Goal: Information Seeking & Learning: Learn about a topic

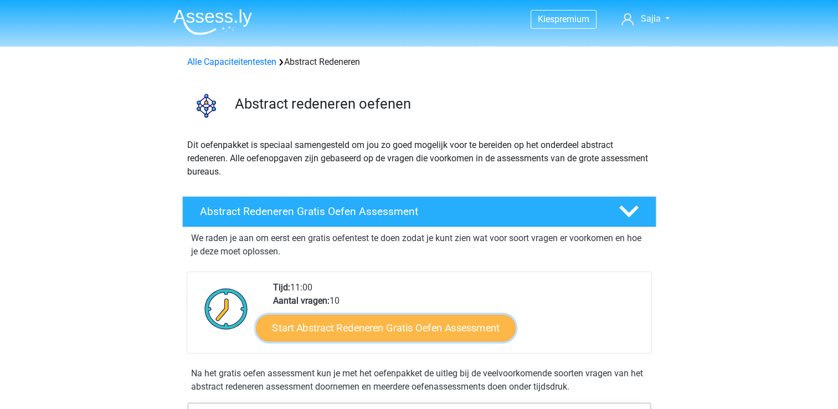
click at [372, 328] on link "Start Abstract Redeneren Gratis Oefen Assessment" at bounding box center [385, 327] width 259 height 27
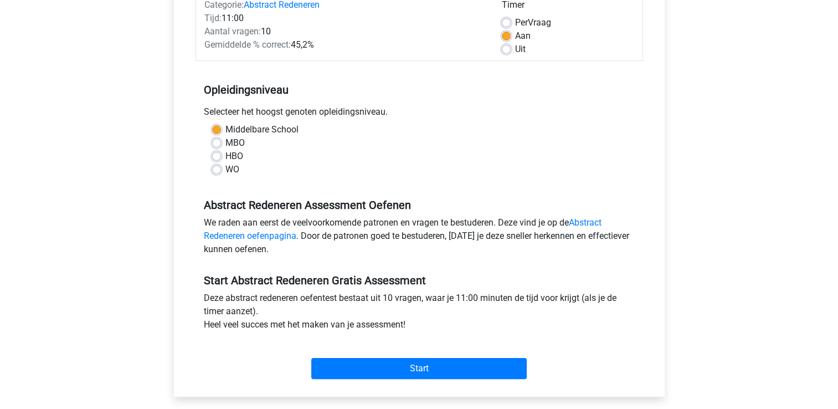
scroll to position [207, 0]
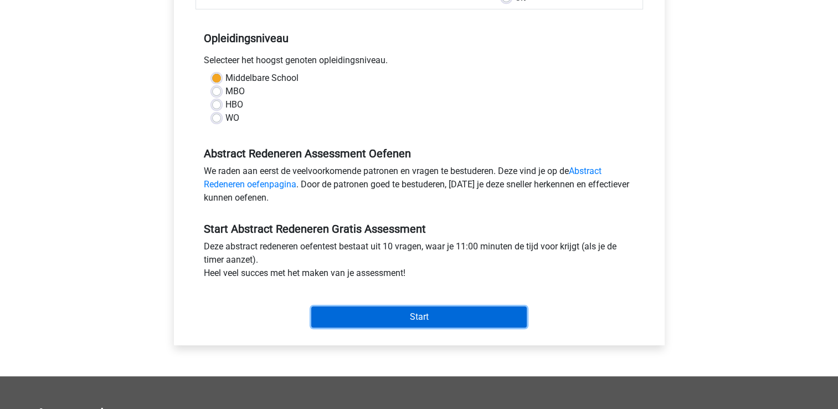
click at [422, 317] on input "Start" at bounding box center [418, 316] width 215 height 21
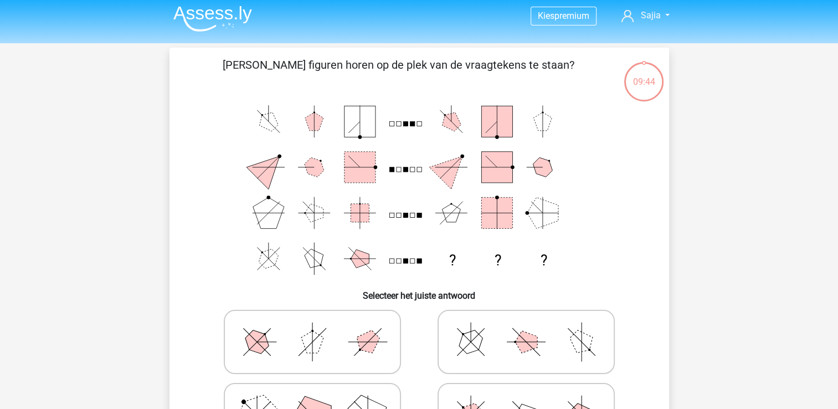
scroll to position [59, 0]
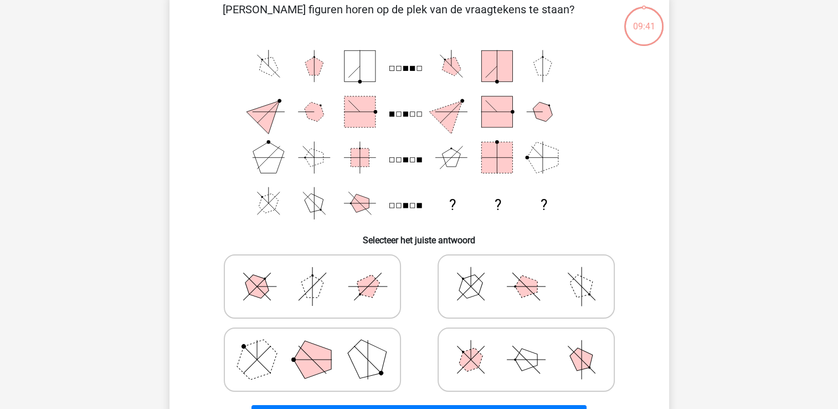
click at [480, 359] on polygon at bounding box center [471, 360] width 32 height 32
click at [526, 345] on input "radio" at bounding box center [529, 341] width 7 height 7
radio input "true"
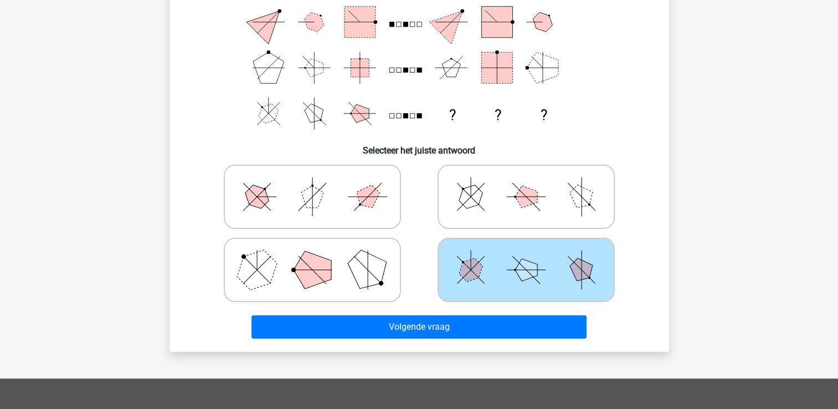
scroll to position [225, 0]
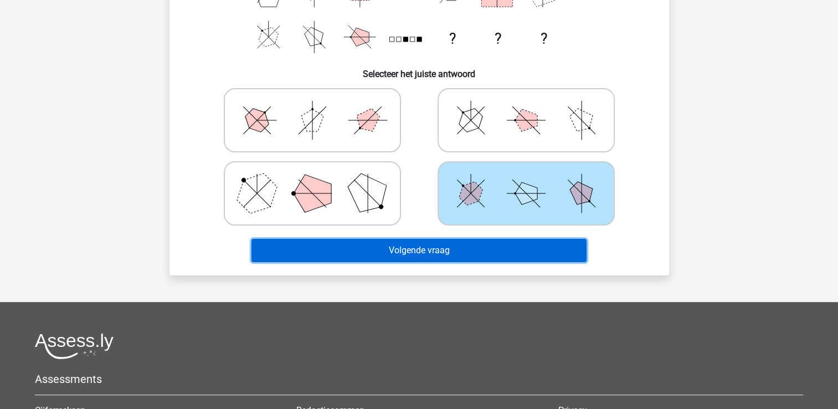
click at [426, 254] on button "Volgende vraag" at bounding box center [418, 250] width 335 height 23
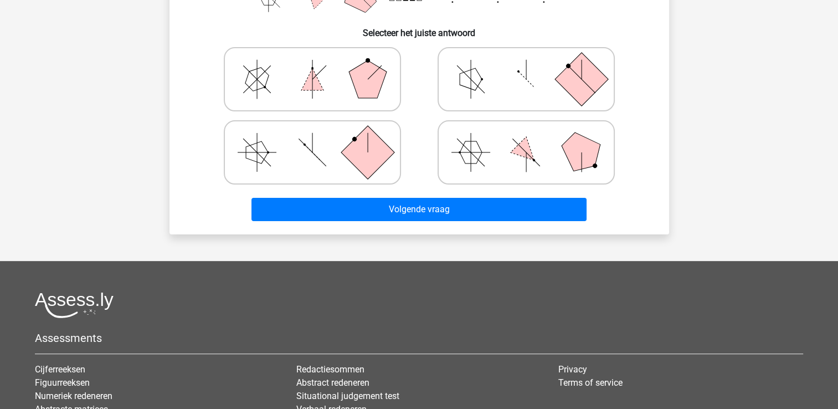
scroll to position [272, 0]
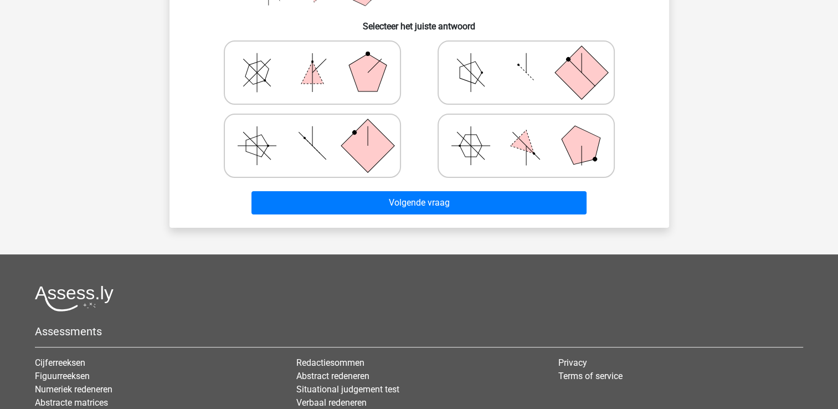
click at [468, 154] on polygon at bounding box center [471, 146] width 22 height 22
click at [526, 132] on input "radio" at bounding box center [529, 128] width 7 height 7
radio input "true"
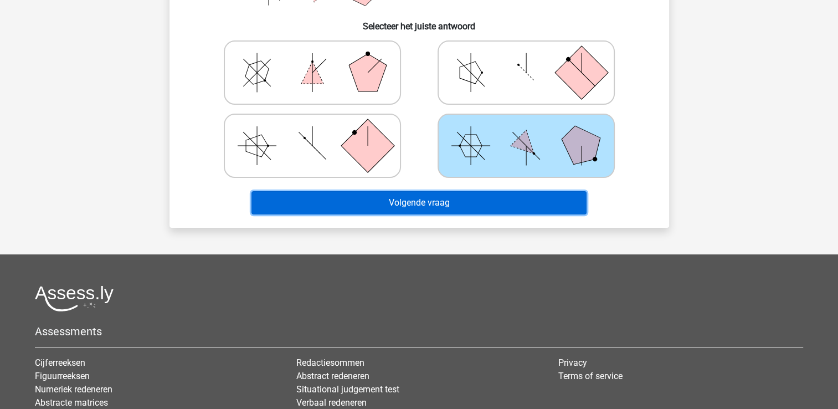
click at [440, 203] on button "Volgende vraag" at bounding box center [418, 202] width 335 height 23
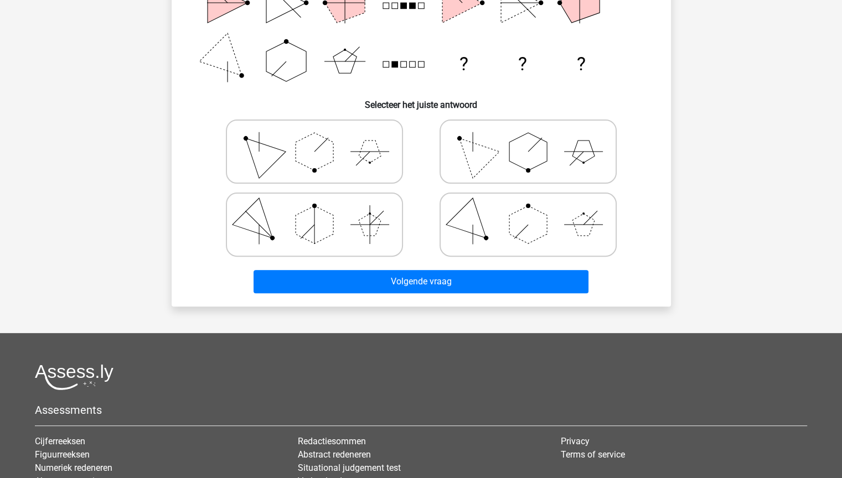
click at [323, 136] on icon at bounding box center [314, 151] width 166 height 55
click at [322, 136] on input "radio" at bounding box center [317, 134] width 7 height 7
radio input "true"
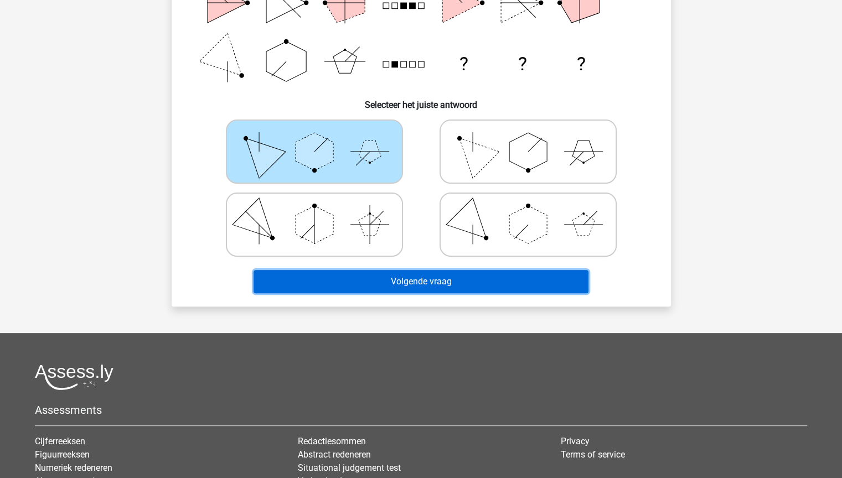
click at [415, 284] on button "Volgende vraag" at bounding box center [421, 281] width 335 height 23
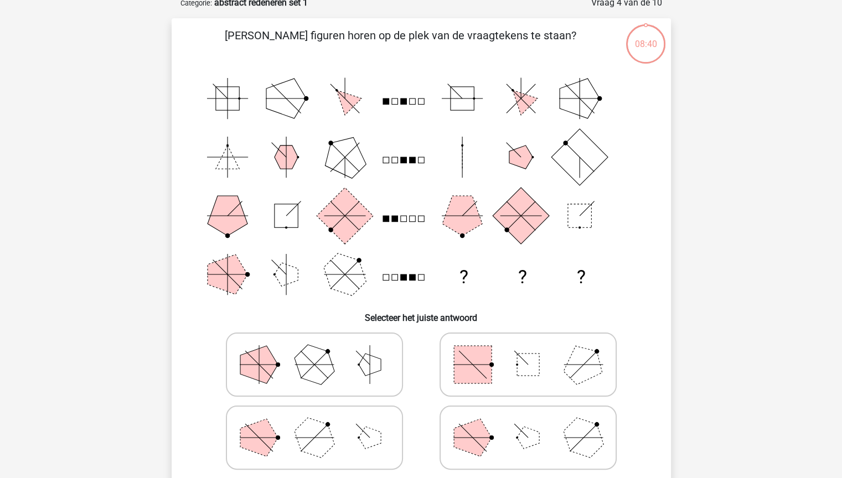
scroll to position [55, 0]
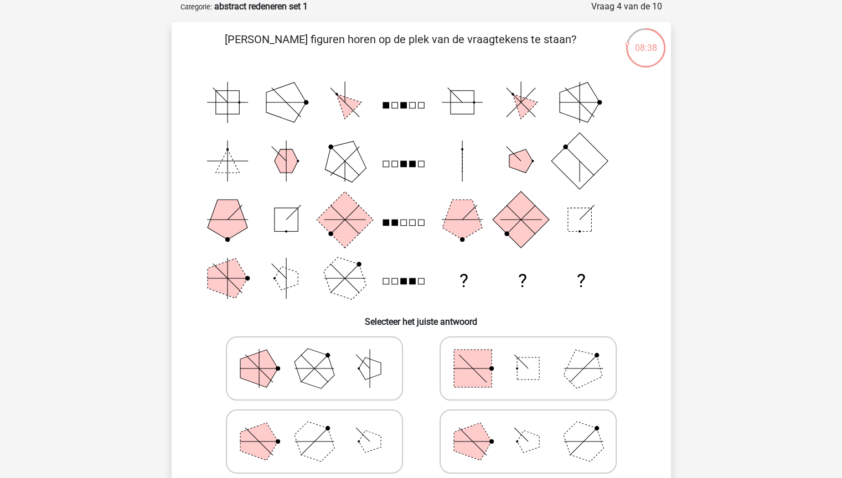
click at [683, 151] on div "08:38 Vraag 4 van de 10 Categorie: abstract redeneren set 1 Welke figuren horen…" at bounding box center [421, 261] width 526 height 523
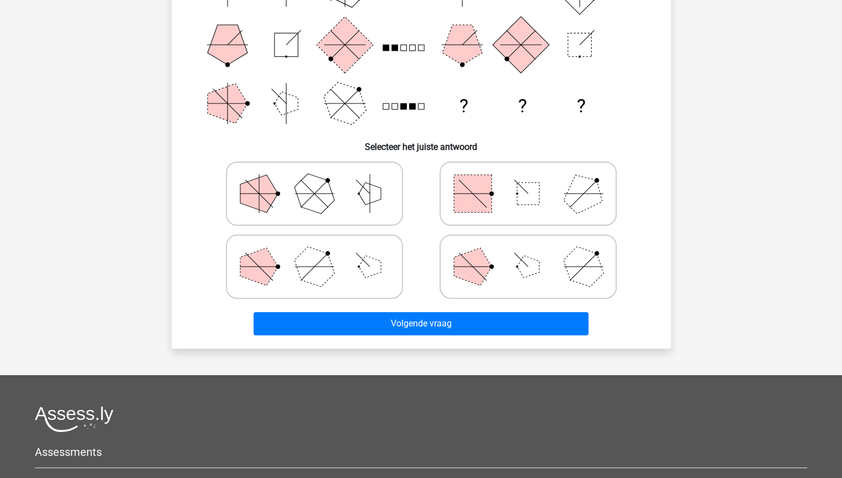
scroll to position [208, 0]
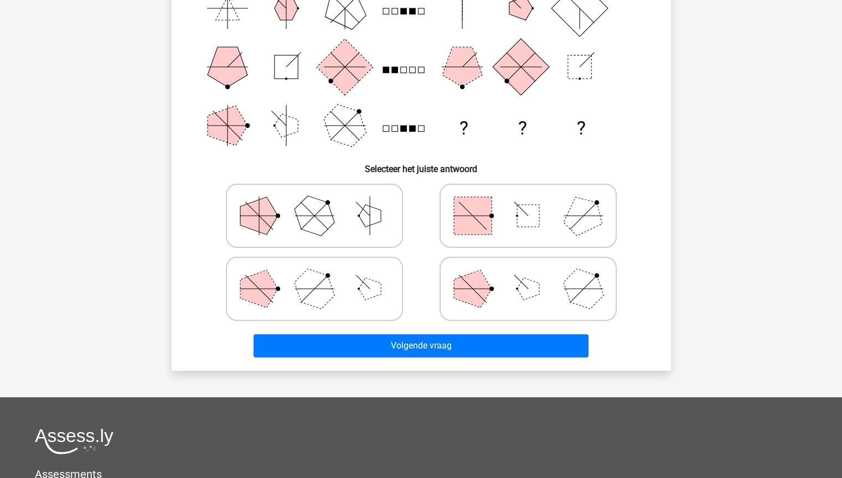
click at [594, 408] on div at bounding box center [421, 442] width 772 height 26
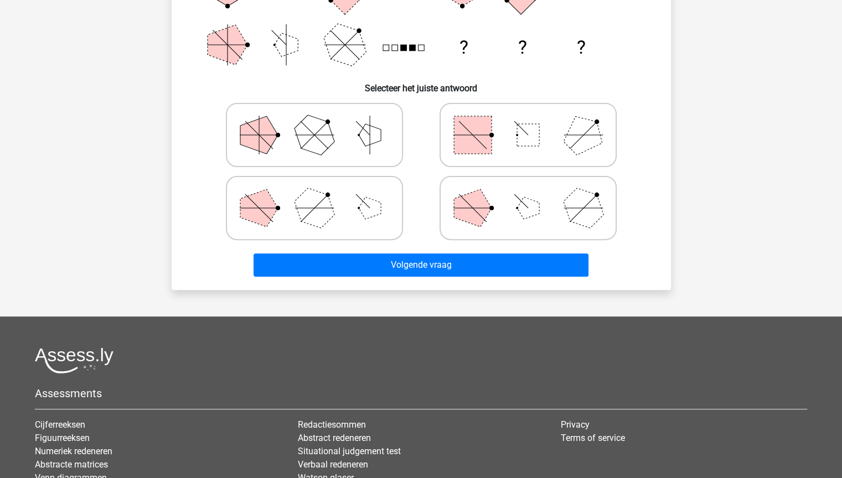
scroll to position [252, 0]
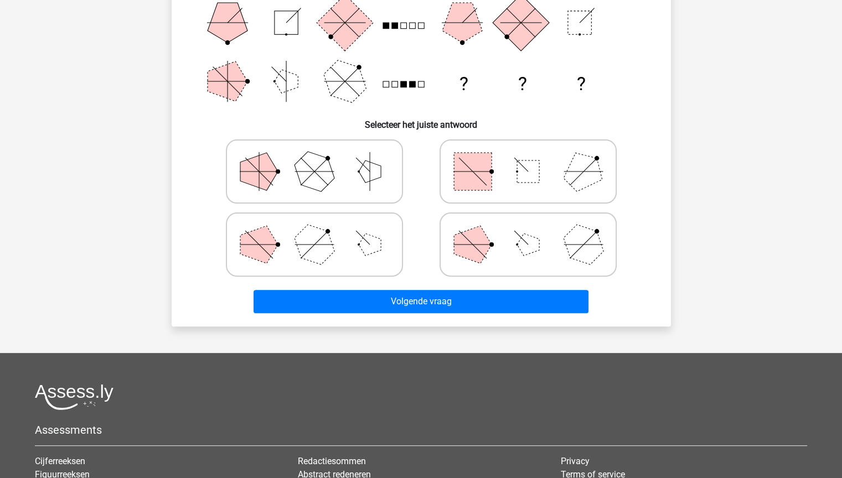
click at [345, 195] on icon at bounding box center [314, 171] width 166 height 55
click at [322, 158] on input "radio" at bounding box center [317, 154] width 7 height 7
radio input "true"
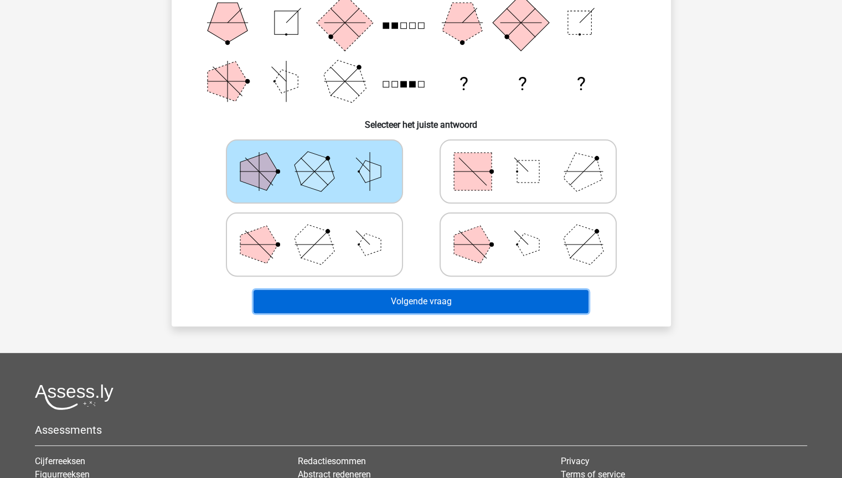
click at [395, 297] on button "Volgende vraag" at bounding box center [421, 301] width 335 height 23
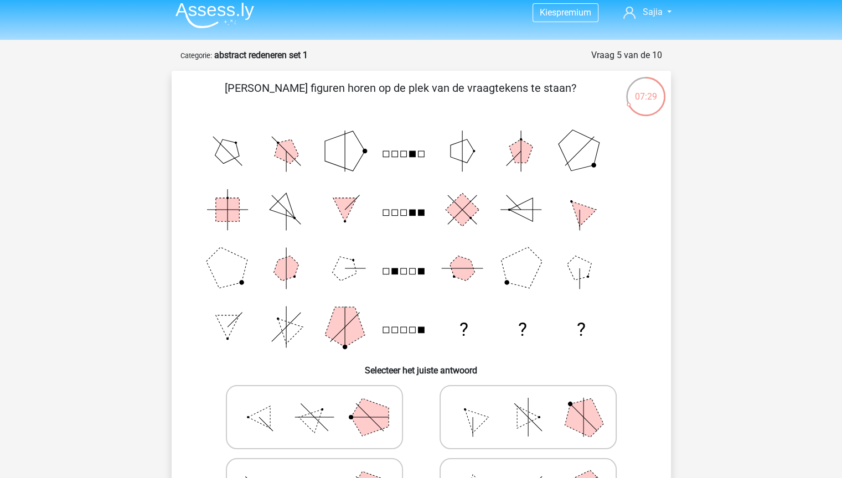
scroll to position [0, 0]
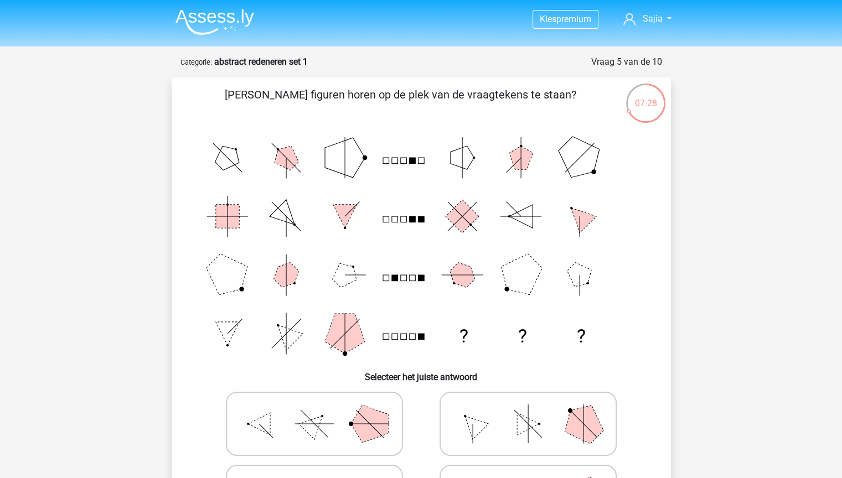
click at [481, 408] on polygon at bounding box center [473, 424] width 32 height 32
click at [528, 408] on input "radio" at bounding box center [531, 406] width 7 height 7
radio input "true"
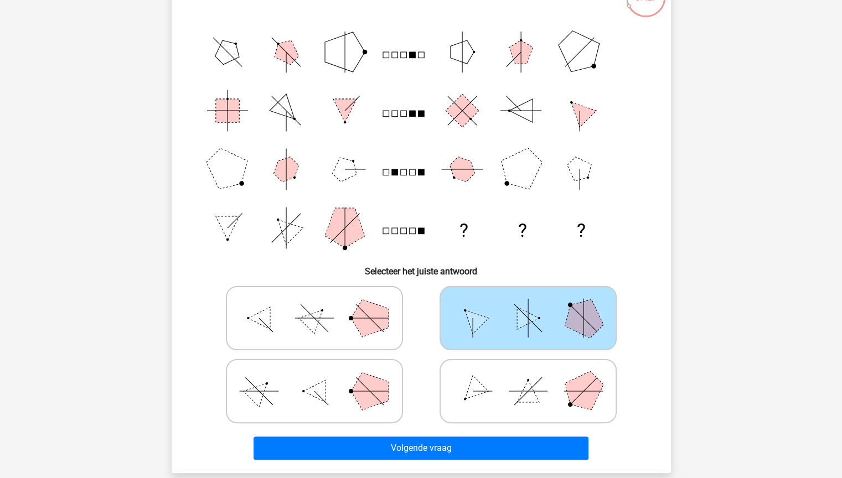
scroll to position [166, 0]
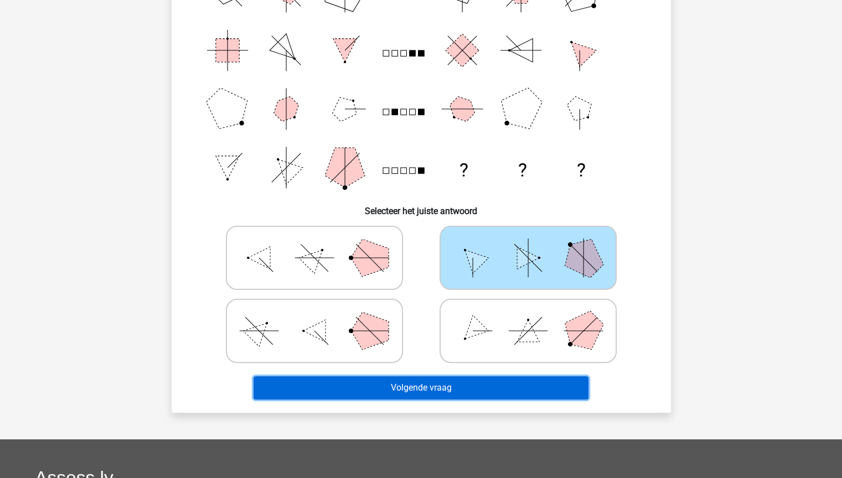
click at [408, 388] on button "Volgende vraag" at bounding box center [421, 388] width 335 height 23
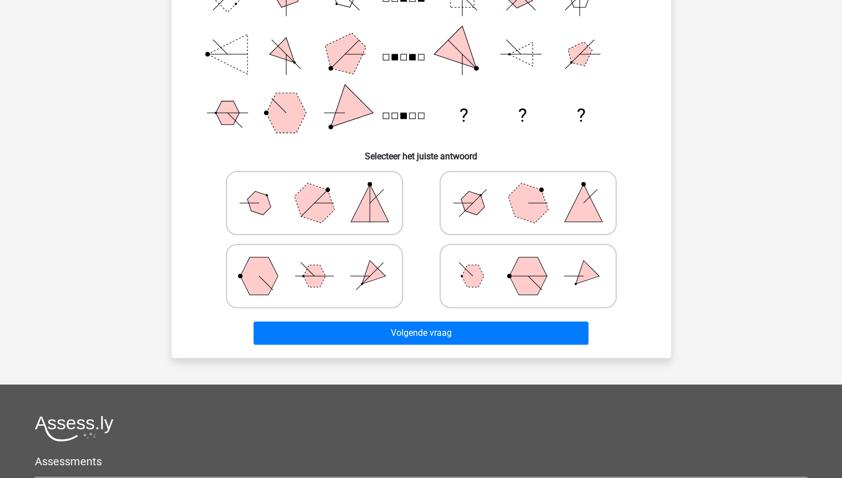
scroll to position [221, 0]
click at [353, 256] on icon at bounding box center [314, 275] width 166 height 55
click at [322, 256] on input "radio" at bounding box center [317, 258] width 7 height 7
radio input "true"
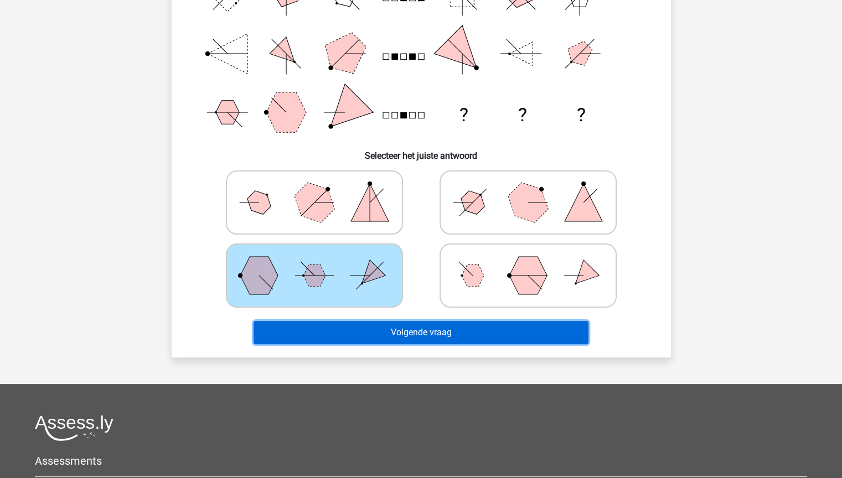
click at [407, 331] on button "Volgende vraag" at bounding box center [421, 332] width 335 height 23
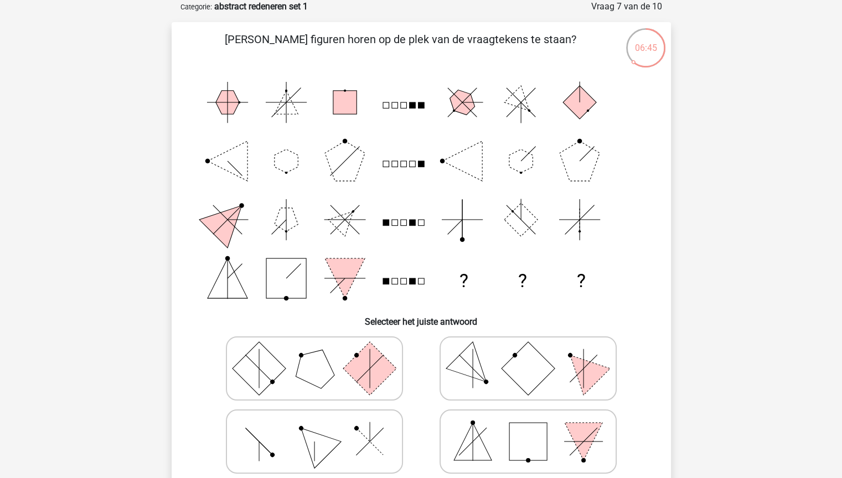
scroll to position [111, 0]
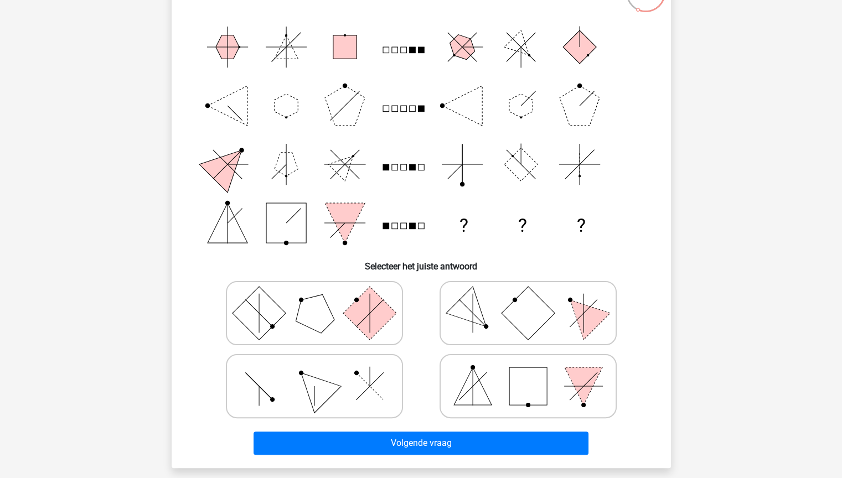
click at [353, 303] on rect at bounding box center [369, 312] width 53 height 53
click at [322, 300] on input "radio" at bounding box center [317, 295] width 7 height 7
radio input "true"
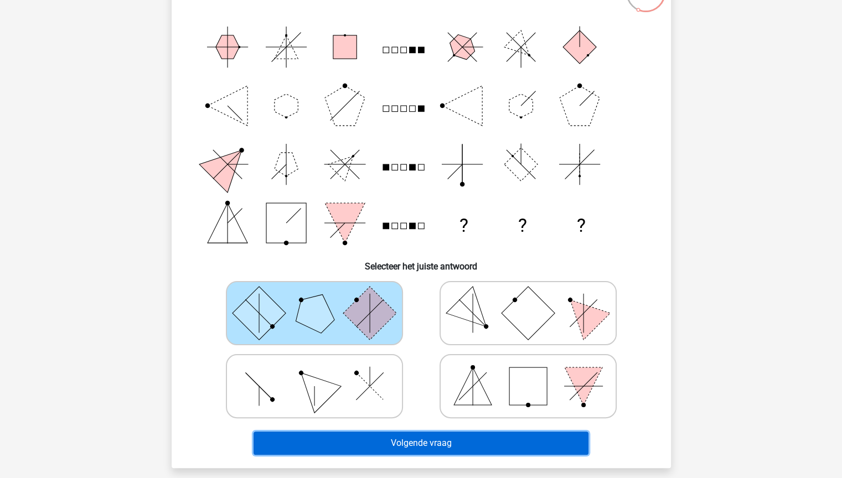
click at [430, 408] on button "Volgende vraag" at bounding box center [421, 443] width 335 height 23
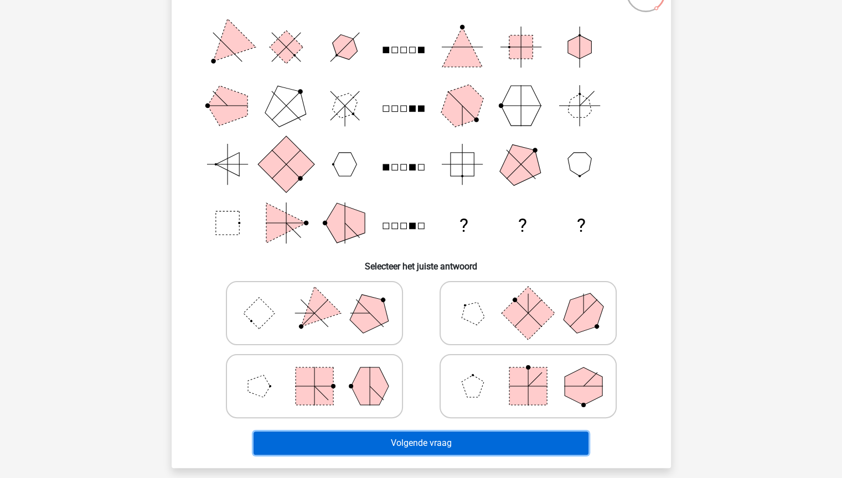
click at [425, 408] on button "Volgende vraag" at bounding box center [421, 443] width 335 height 23
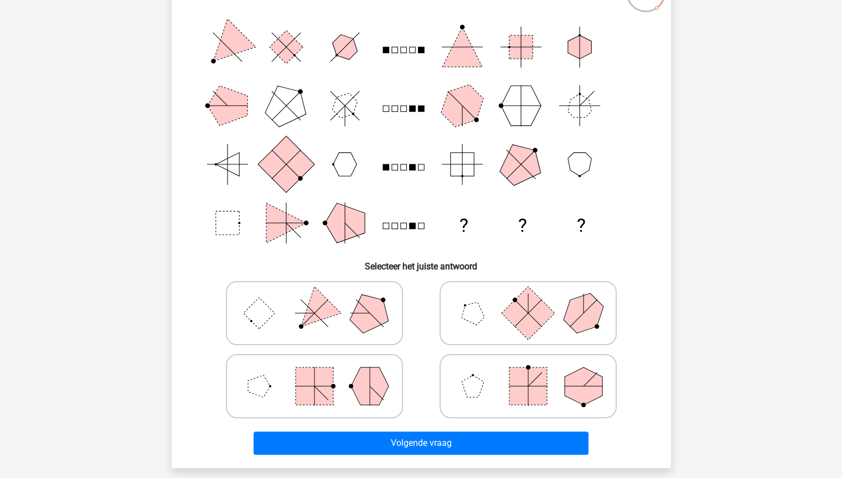
click at [479, 329] on icon at bounding box center [528, 313] width 166 height 55
click at [528, 300] on input "radio" at bounding box center [531, 295] width 7 height 7
radio input "true"
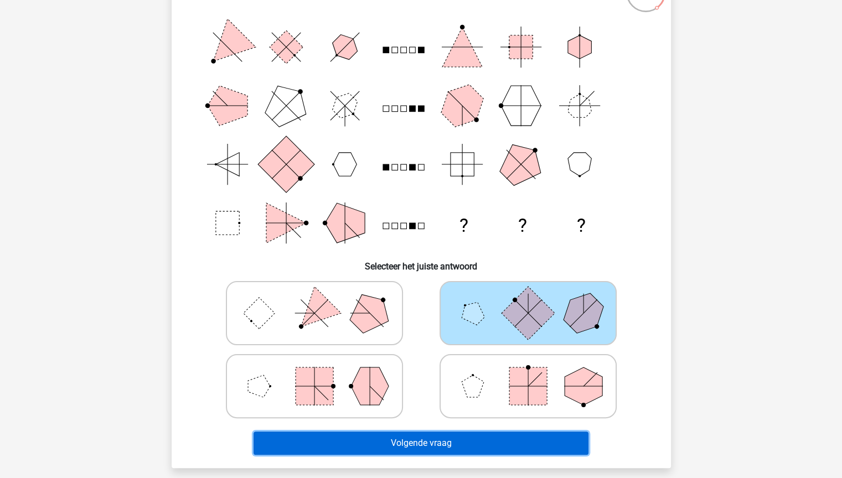
click at [428, 408] on button "Volgende vraag" at bounding box center [421, 443] width 335 height 23
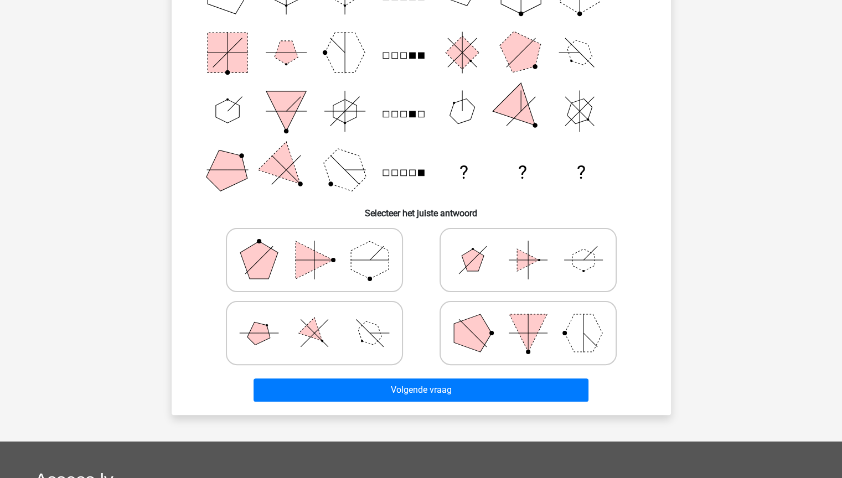
scroll to position [166, 0]
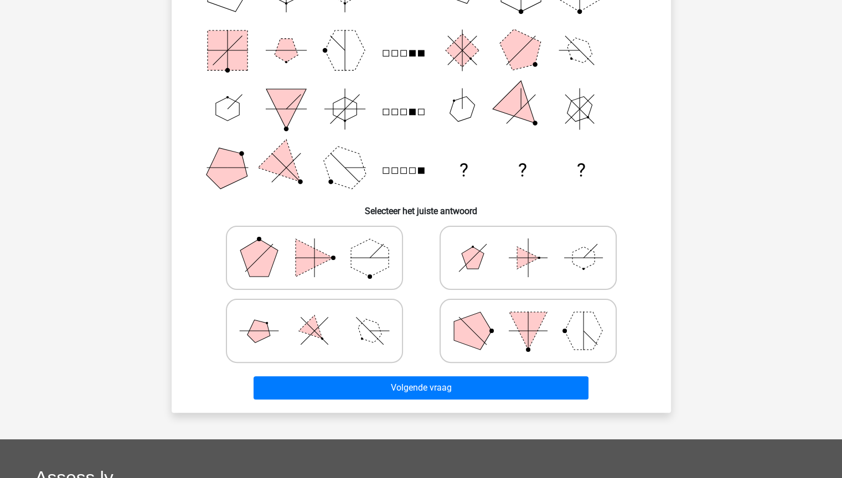
click at [739, 269] on div "Kies premium Sajia Harcha.sajia@gmail.com" at bounding box center [421, 283] width 842 height 898
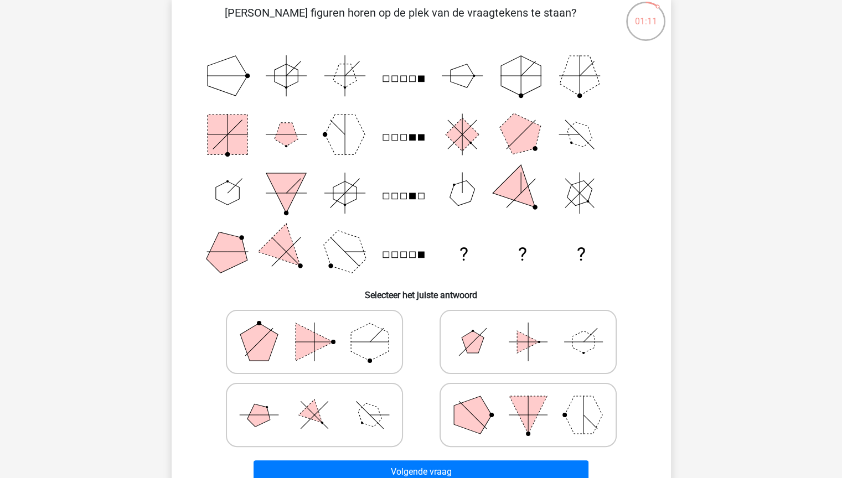
scroll to position [0, 0]
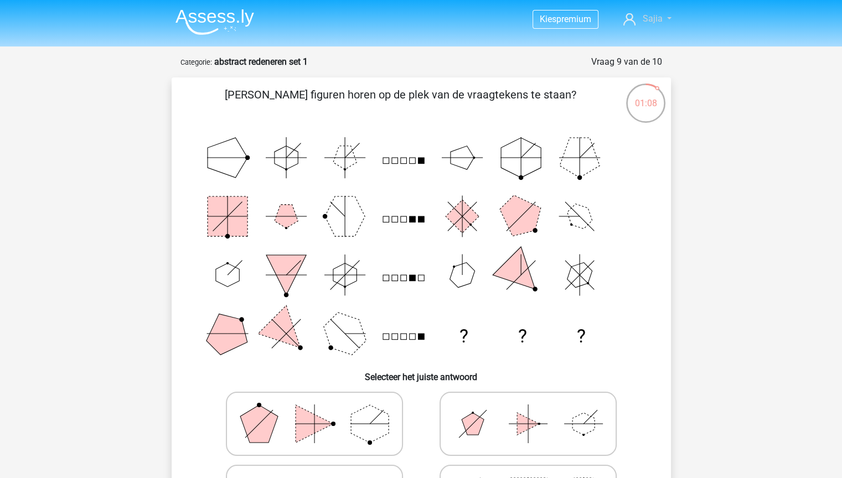
click at [669, 16] on link "Sajia" at bounding box center [647, 18] width 56 height 13
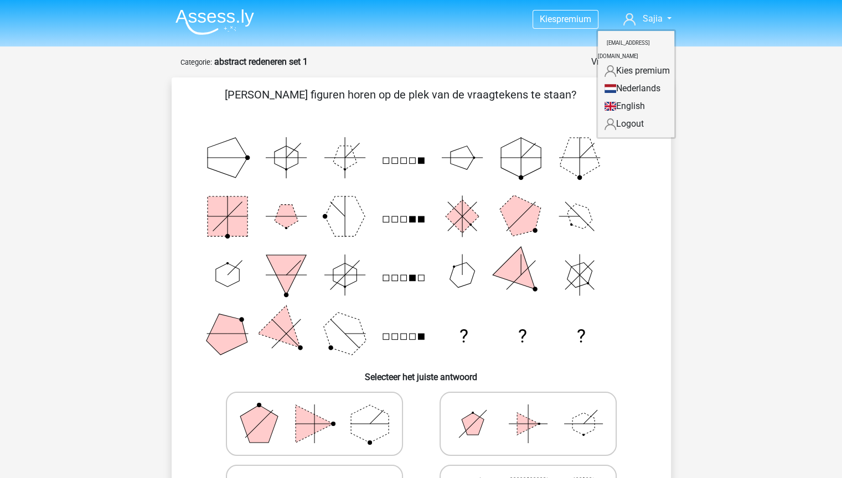
click at [649, 80] on link "Nederlands" at bounding box center [636, 89] width 76 height 18
